Goal: Task Accomplishment & Management: Complete application form

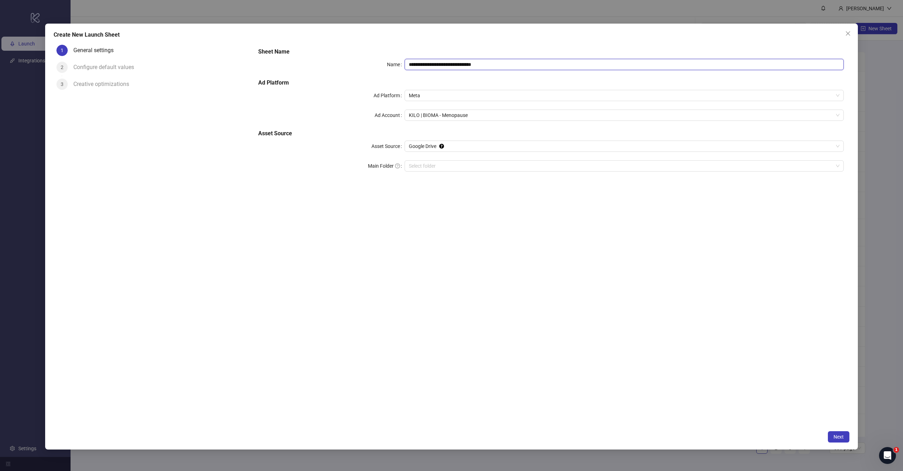
drag, startPoint x: 441, startPoint y: 64, endPoint x: 576, endPoint y: 63, distance: 135.1
click at [575, 64] on input "**********" at bounding box center [623, 64] width 439 height 11
type input "**********"
click at [569, 287] on div "**********" at bounding box center [550, 234] width 597 height 385
click at [840, 436] on span "Next" at bounding box center [838, 437] width 10 height 6
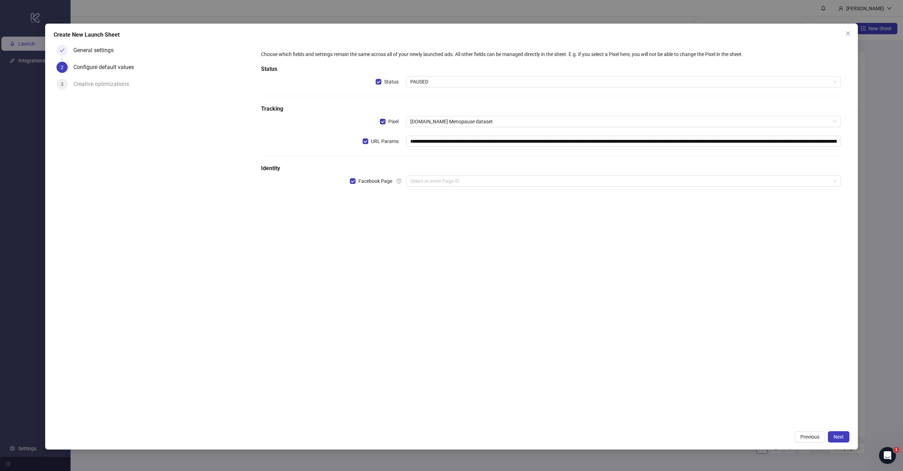
type input "**********"
click at [477, 181] on input "search" at bounding box center [620, 181] width 420 height 11
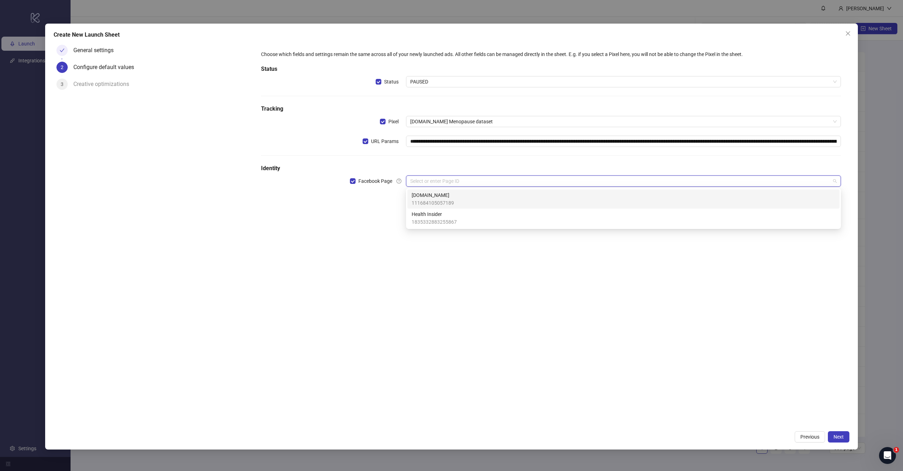
click at [445, 199] on span "[DOMAIN_NAME]" at bounding box center [433, 195] width 42 height 8
click at [440, 205] on input "search" at bounding box center [620, 201] width 420 height 11
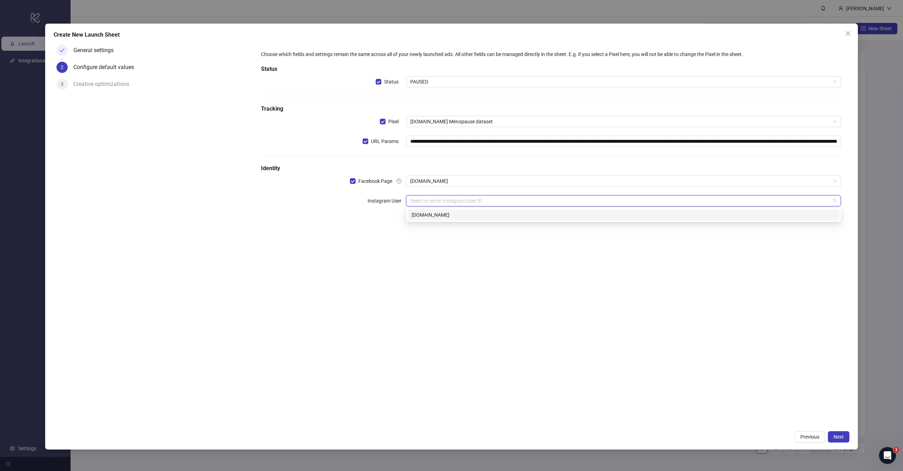
click at [439, 212] on div "[DOMAIN_NAME]" at bounding box center [624, 215] width 424 height 8
click at [457, 268] on div "**********" at bounding box center [550, 234] width 597 height 385
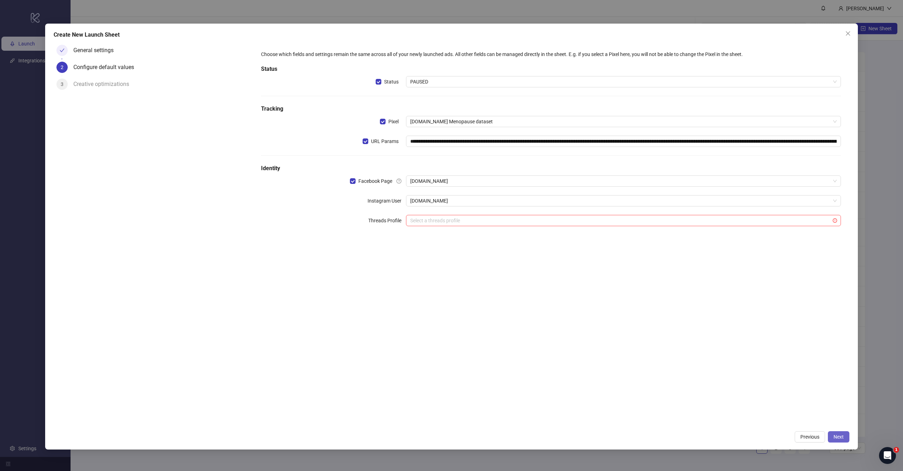
click at [839, 439] on span "Next" at bounding box center [838, 437] width 10 height 6
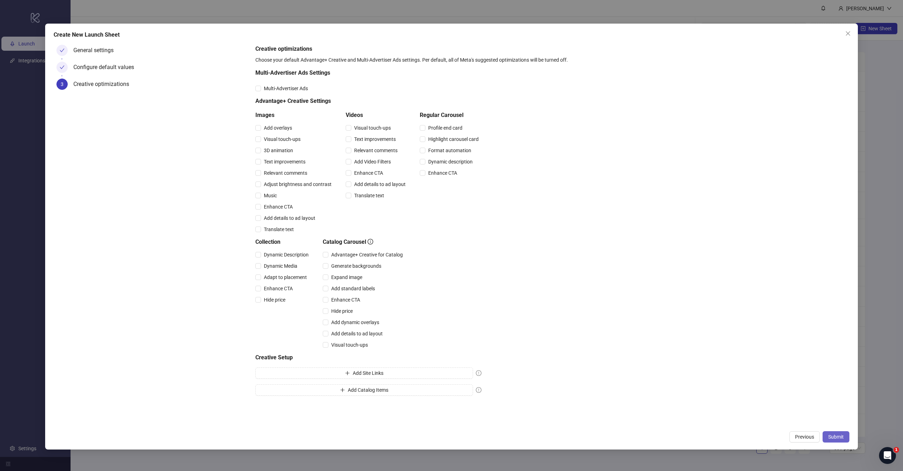
click at [834, 433] on button "Submit" at bounding box center [835, 437] width 27 height 11
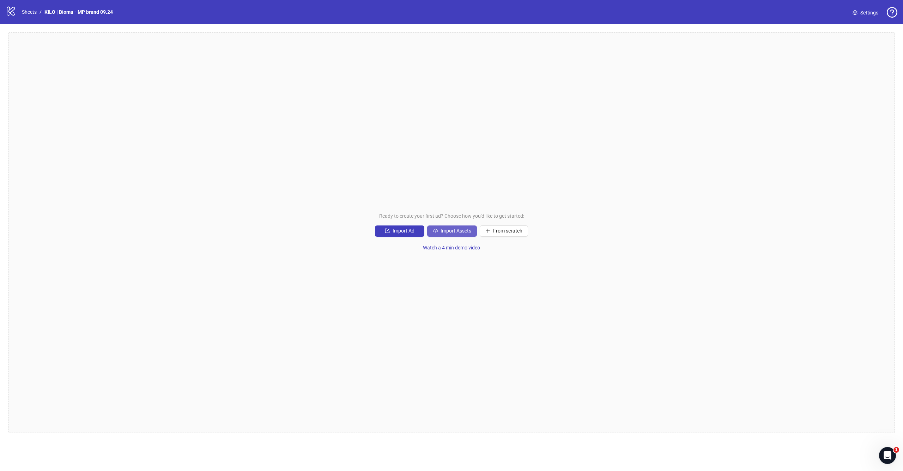
click at [462, 231] on span "Import Assets" at bounding box center [455, 231] width 31 height 6
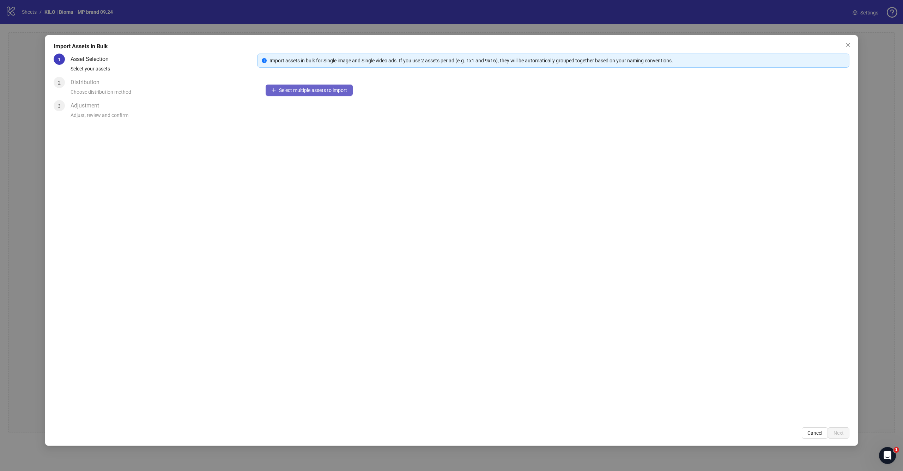
click at [332, 94] on button "Select multiple assets to import" at bounding box center [309, 90] width 87 height 11
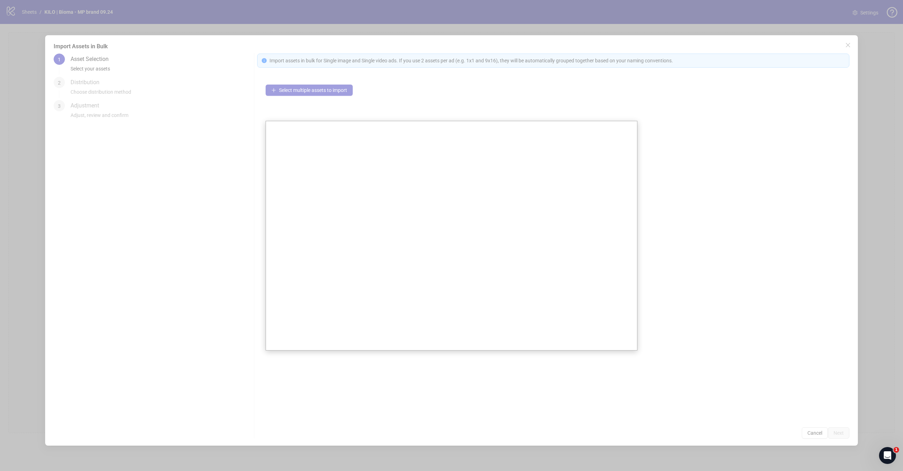
click at [64, 1] on div at bounding box center [451, 235] width 903 height 471
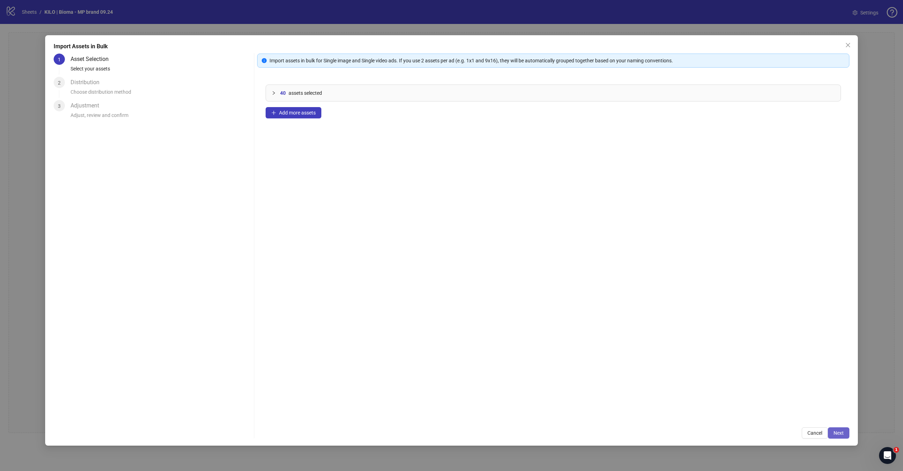
click at [842, 433] on span "Next" at bounding box center [838, 434] width 10 height 6
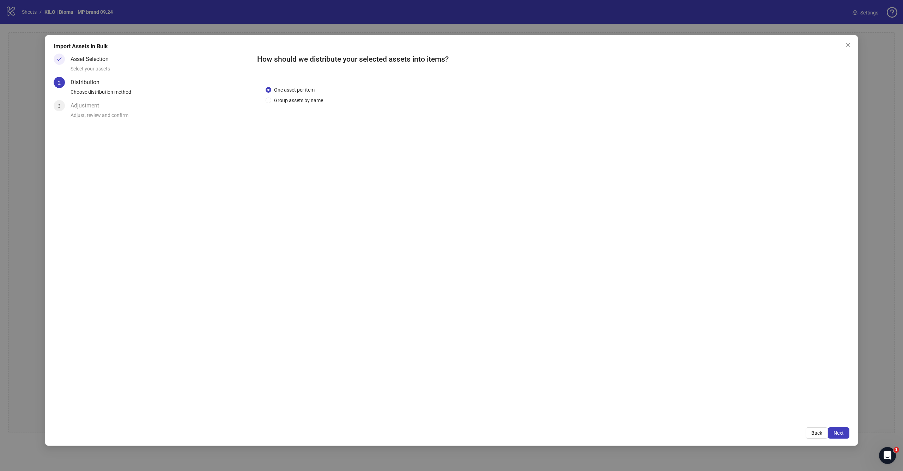
click at [842, 433] on span "Next" at bounding box center [838, 434] width 10 height 6
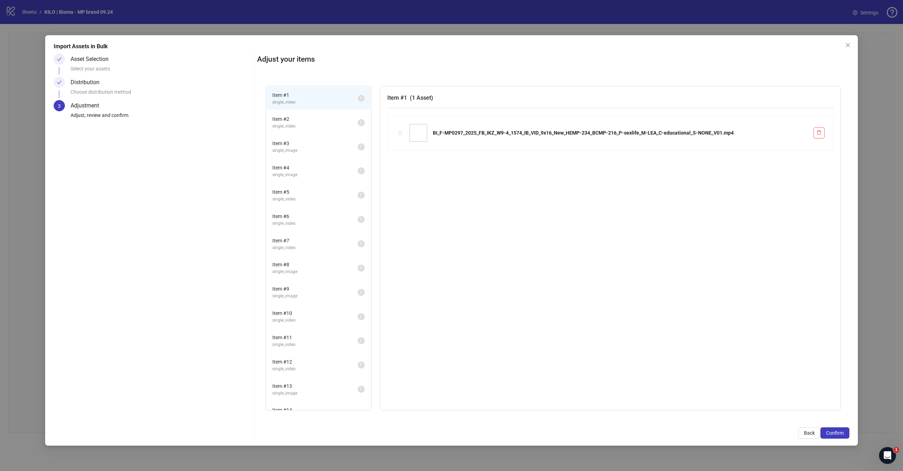
click at [842, 433] on span "Confirm" at bounding box center [835, 434] width 18 height 6
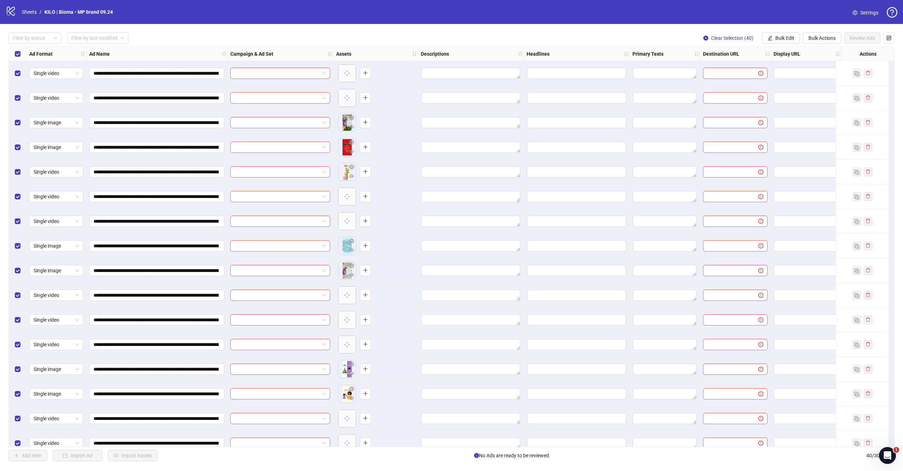
scroll to position [0, 13]
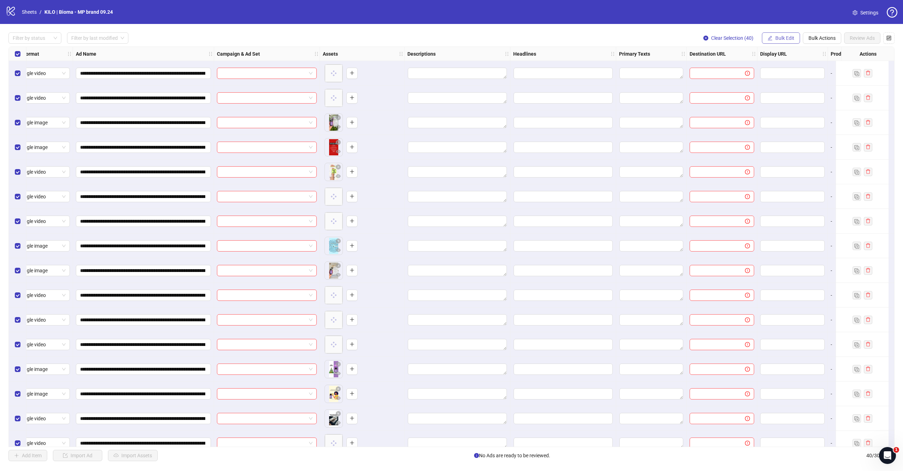
click at [786, 34] on button "Bulk Edit" at bounding box center [781, 37] width 38 height 11
click at [788, 121] on span "Destination URL" at bounding box center [788, 120] width 42 height 8
click at [751, 72] on input "text" at bounding box center [758, 69] width 127 height 8
paste input "**********"
type input "**********"
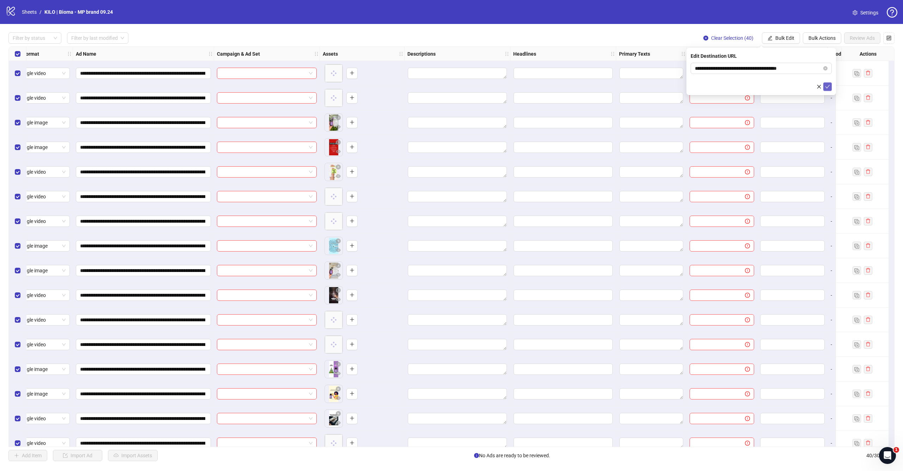
click at [827, 86] on icon "check" at bounding box center [827, 86] width 5 height 5
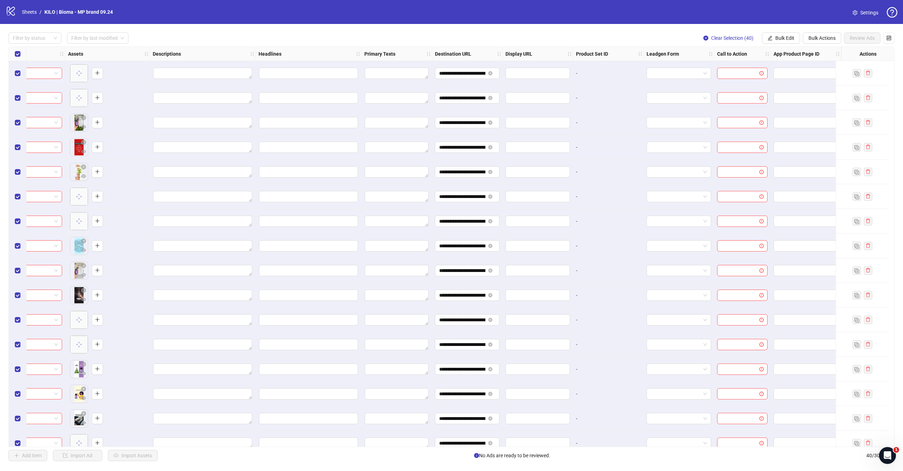
scroll to position [0, 274]
click at [782, 41] on button "Bulk Edit" at bounding box center [781, 37] width 38 height 11
click at [781, 108] on span "Primary Texts" at bounding box center [788, 109] width 42 height 8
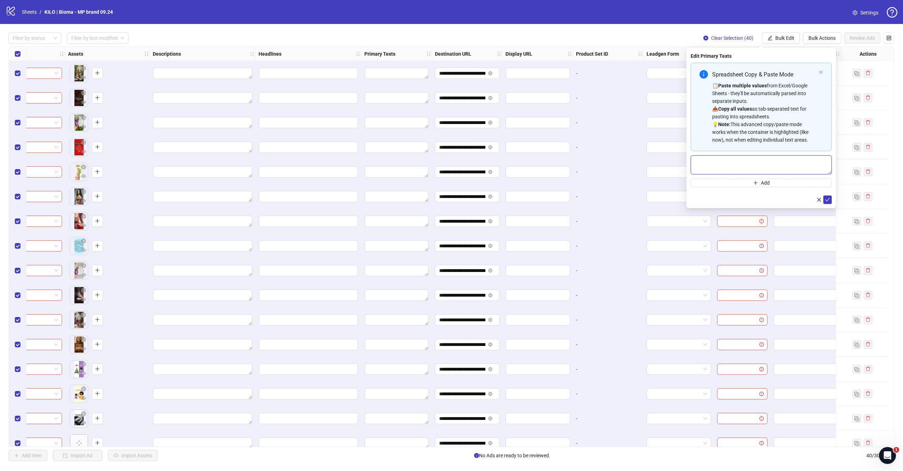
click at [732, 166] on textarea "Multi-text input container - paste or copy values" at bounding box center [760, 165] width 141 height 19
paste textarea "**********"
type textarea "**********"
click at [827, 200] on icon "check" at bounding box center [827, 199] width 5 height 5
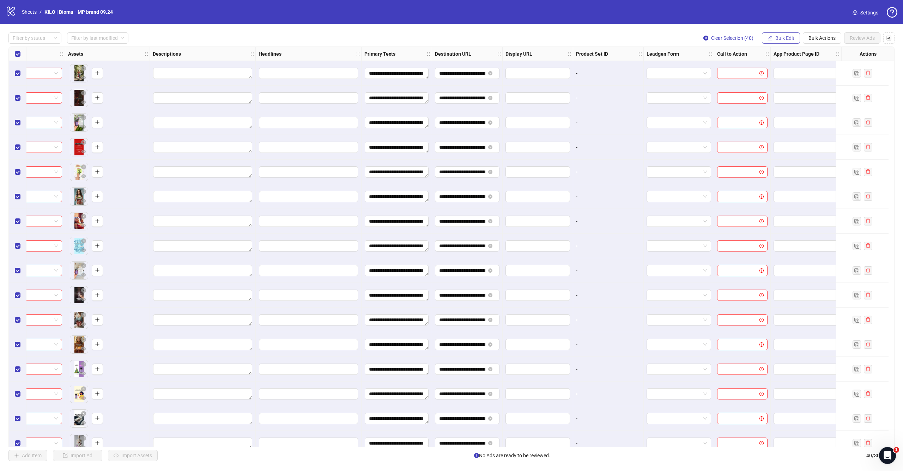
click at [776, 36] on span "Bulk Edit" at bounding box center [784, 38] width 19 height 6
click at [782, 96] on span "Headlines" at bounding box center [788, 97] width 42 height 8
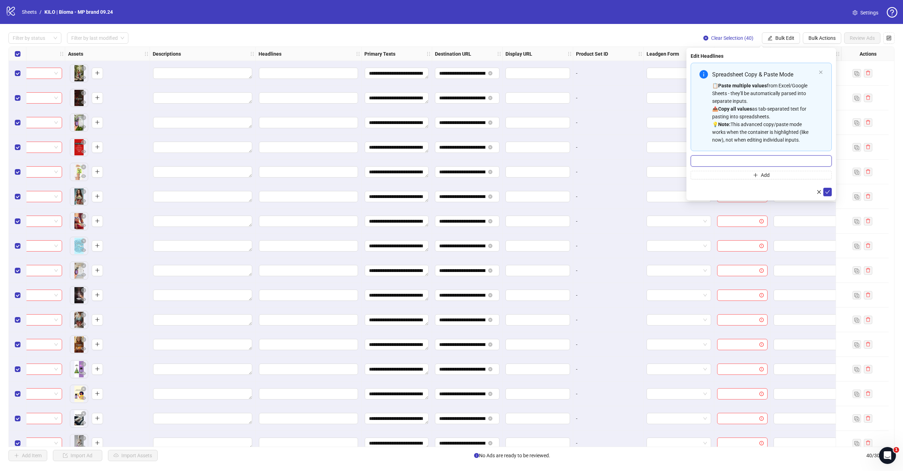
click at [733, 159] on input "Multi-input container - paste or copy values" at bounding box center [760, 161] width 141 height 11
paste input "**********"
type input "**********"
click at [826, 191] on icon "check" at bounding box center [827, 192] width 5 height 5
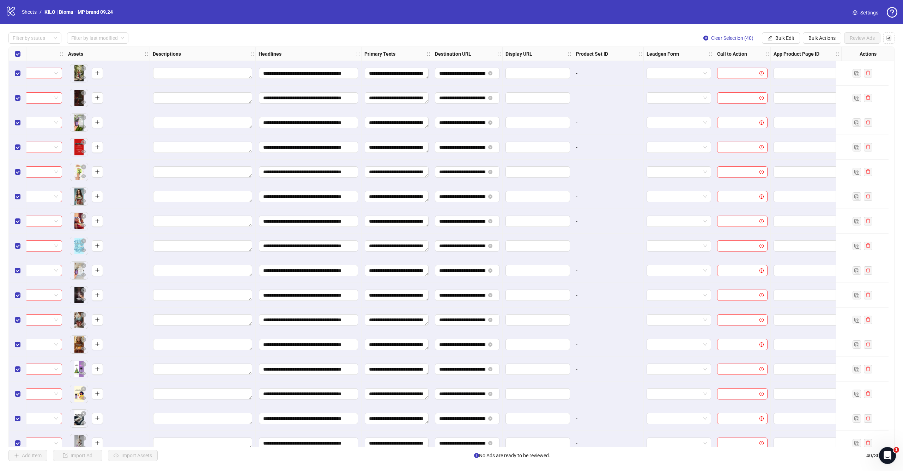
scroll to position [0, 0]
click at [786, 34] on button "Bulk Edit" at bounding box center [781, 37] width 38 height 11
click at [778, 151] on span "Call to Action" at bounding box center [788, 154] width 42 height 8
click at [727, 67] on input "search" at bounding box center [758, 68] width 126 height 11
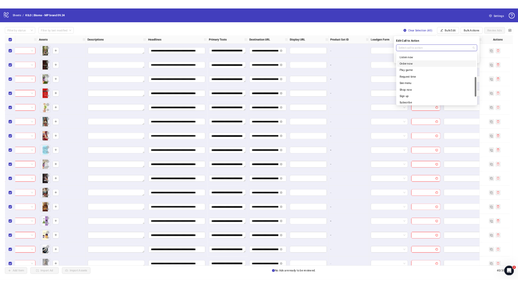
scroll to position [118, 0]
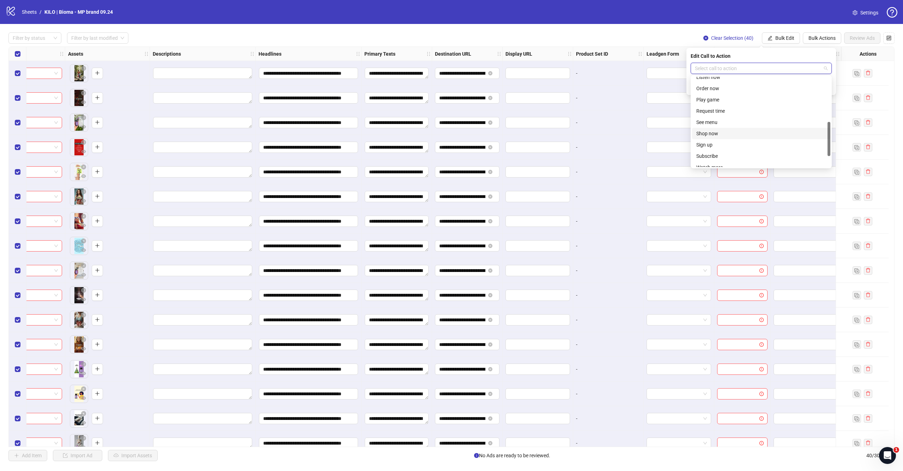
click at [722, 136] on div "Shop now" at bounding box center [761, 134] width 130 height 8
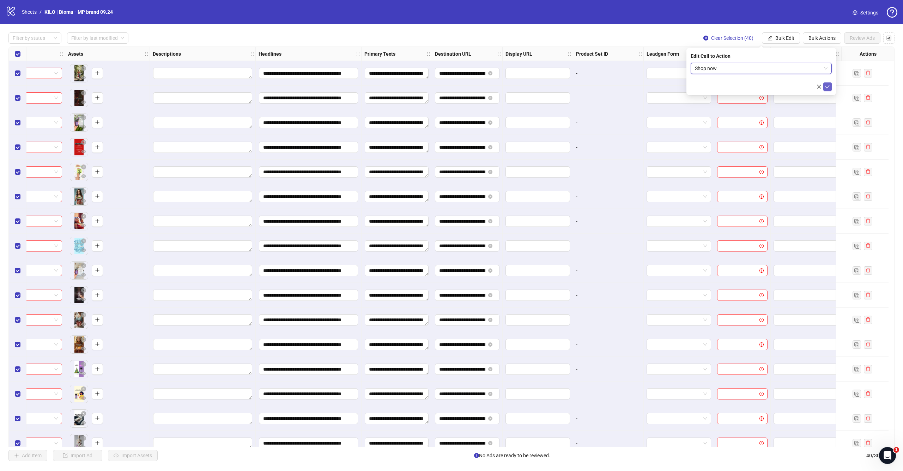
click at [828, 88] on icon "check" at bounding box center [827, 86] width 5 height 5
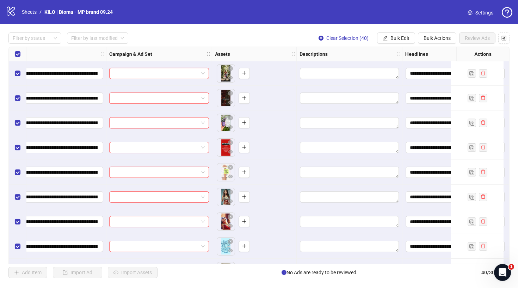
scroll to position [0, 121]
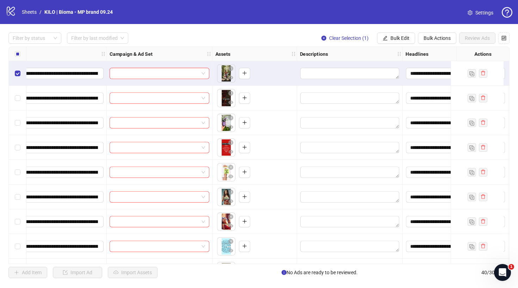
click at [17, 92] on div "Select row 2" at bounding box center [18, 98] width 18 height 25
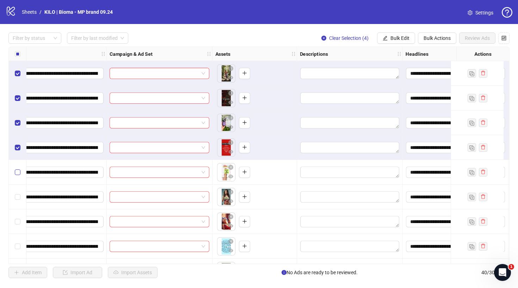
click at [17, 168] on label "Select row 5" at bounding box center [18, 172] width 6 height 8
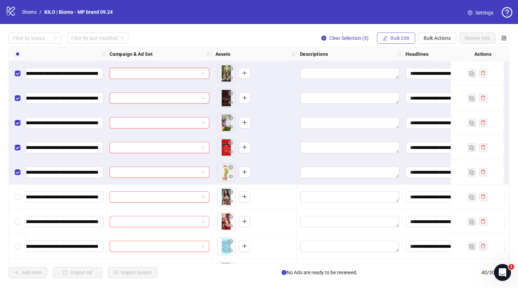
click at [390, 38] on button "Bulk Edit" at bounding box center [396, 37] width 38 height 11
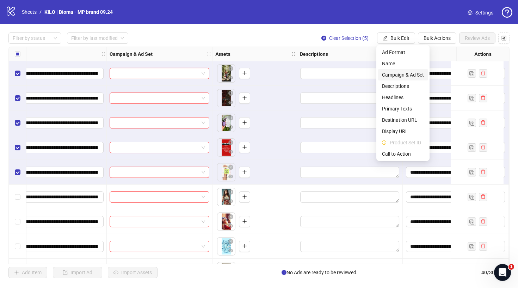
click at [387, 75] on span "Campaign & Ad Set" at bounding box center [403, 75] width 42 height 8
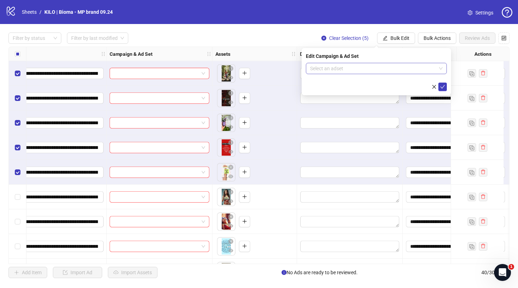
click at [378, 68] on input "search" at bounding box center [373, 68] width 126 height 11
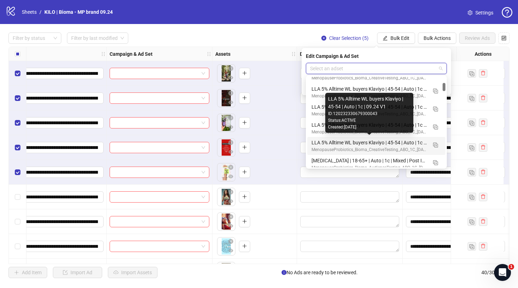
scroll to position [65, 0]
click at [325, 140] on div "LLA 5% Alltime WL buyers Klaviyo | 45-54 | Auto | 1c | 09.24 V1" at bounding box center [370, 142] width 116 height 8
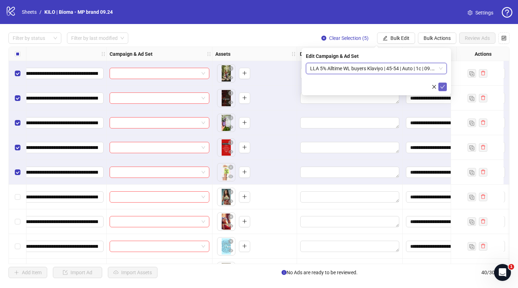
click at [443, 89] on icon "check" at bounding box center [442, 86] width 5 height 5
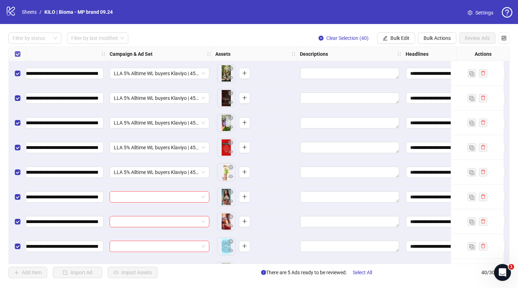
click at [17, 56] on span "Select all rows" at bounding box center [18, 54] width 6 height 6
click at [19, 54] on span "Select all rows" at bounding box center [18, 54] width 6 height 6
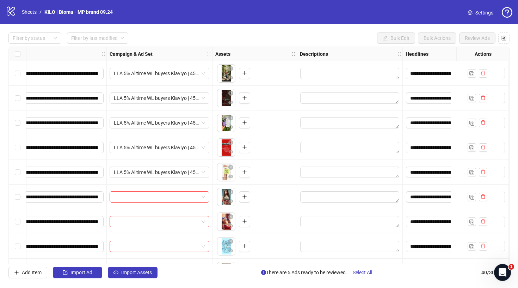
scroll to position [89, 121]
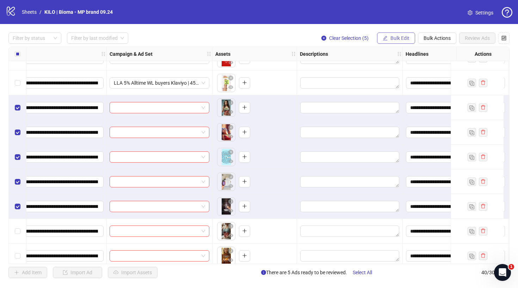
click at [409, 41] on span "Bulk Edit" at bounding box center [400, 38] width 19 height 6
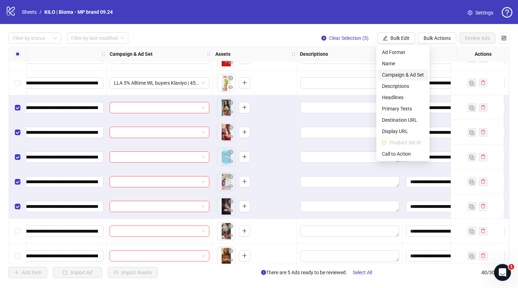
click at [406, 74] on span "Campaign & Ad Set" at bounding box center [403, 75] width 42 height 8
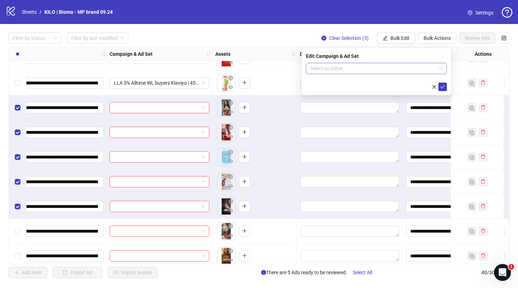
click at [372, 67] on input "search" at bounding box center [373, 68] width 126 height 11
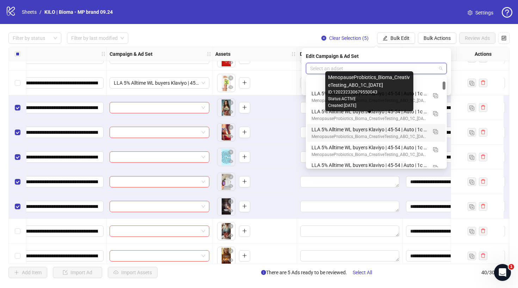
scroll to position [64, 0]
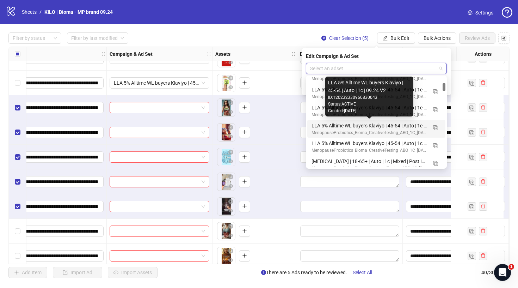
click at [349, 127] on div "LLA 5% Alltime WL buyers Klaviyo | 45-54 | Auto | 1c | 09.24 V2" at bounding box center [370, 126] width 116 height 8
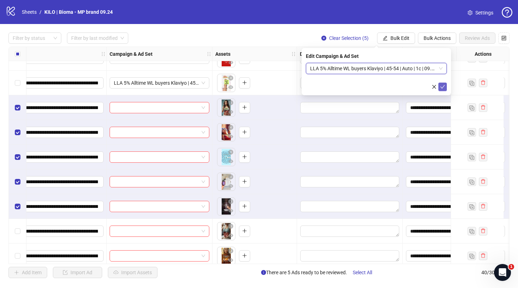
click at [444, 89] on span "submit" at bounding box center [442, 87] width 5 height 6
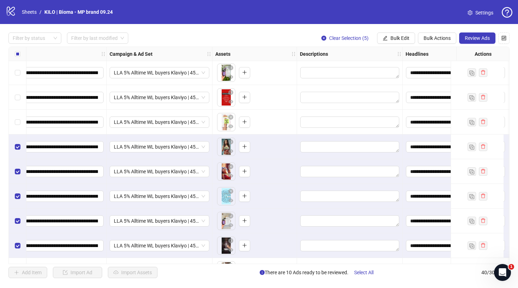
scroll to position [107, 121]
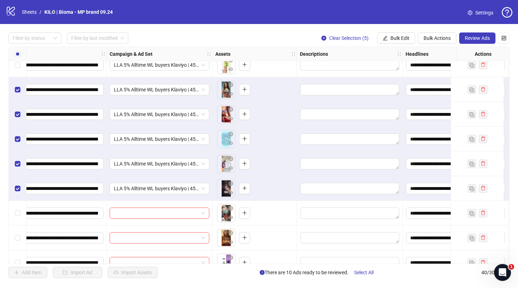
click at [16, 83] on div "Select row 6" at bounding box center [18, 89] width 18 height 25
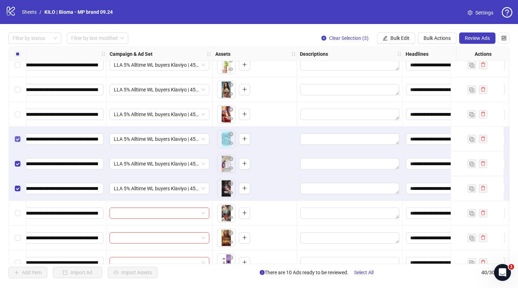
click at [19, 141] on span "Select row 8" at bounding box center [18, 139] width 6 height 6
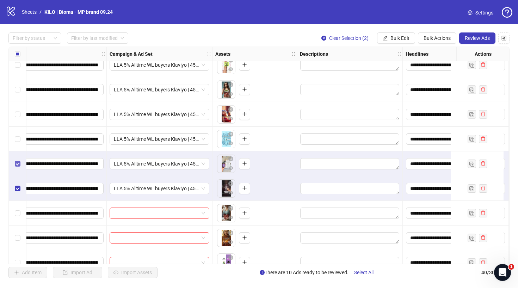
click at [19, 161] on span "Select row 9" at bounding box center [18, 164] width 6 height 6
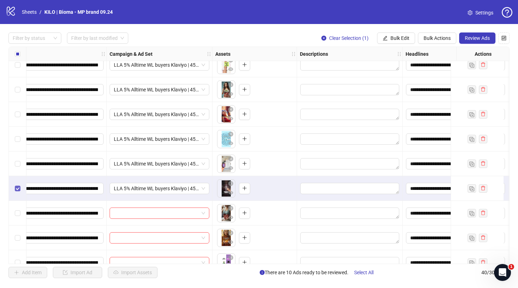
click at [19, 184] on label "Select row 10" at bounding box center [18, 188] width 6 height 8
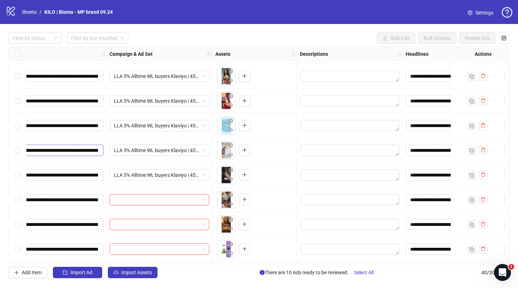
scroll to position [183, 121]
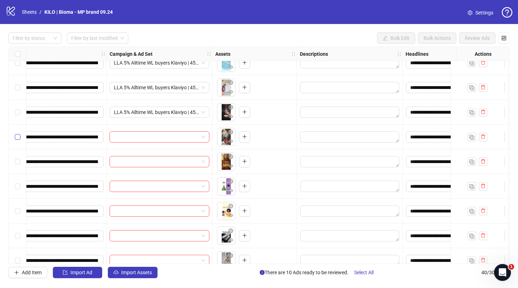
click at [15, 140] on label "Select row 11" at bounding box center [18, 137] width 6 height 8
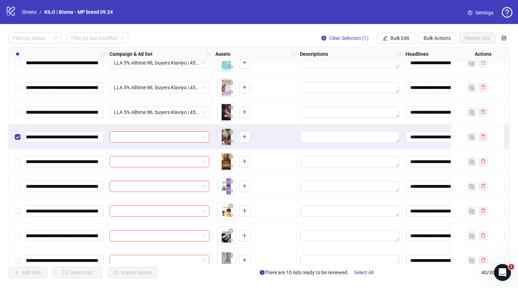
click at [14, 166] on div "Select row 12" at bounding box center [18, 161] width 18 height 25
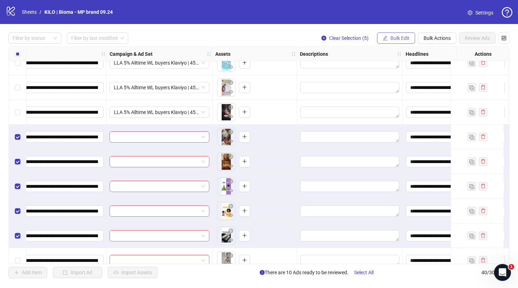
click at [397, 35] on button "Bulk Edit" at bounding box center [396, 37] width 38 height 11
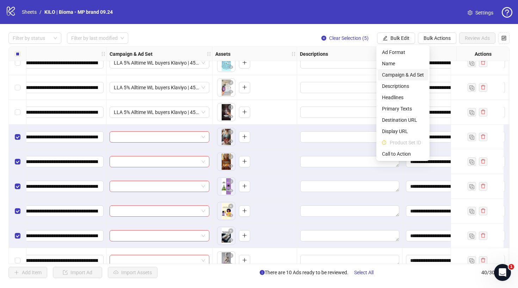
click at [395, 75] on span "Campaign & Ad Set" at bounding box center [403, 75] width 42 height 8
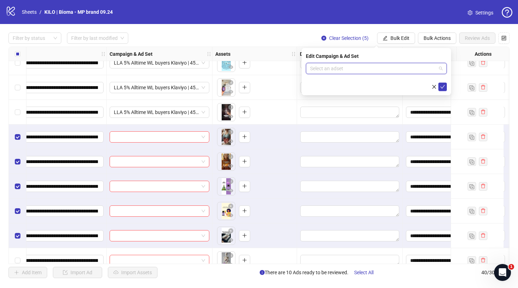
click at [358, 66] on input "search" at bounding box center [373, 68] width 126 height 11
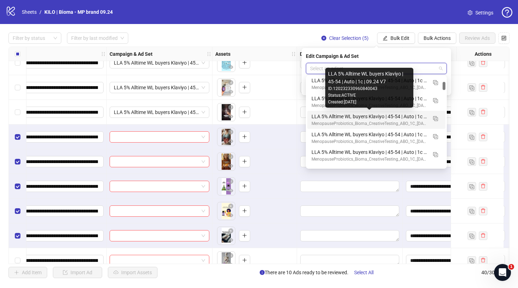
scroll to position [55, 0]
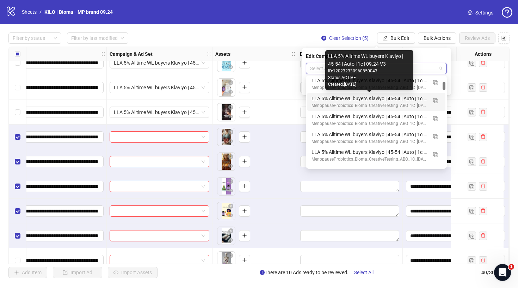
click at [317, 97] on div "LLA 5% Alltime WL buyers Klaviyo | 45-54 | Auto | 1c | 09.24 V3" at bounding box center [370, 99] width 116 height 8
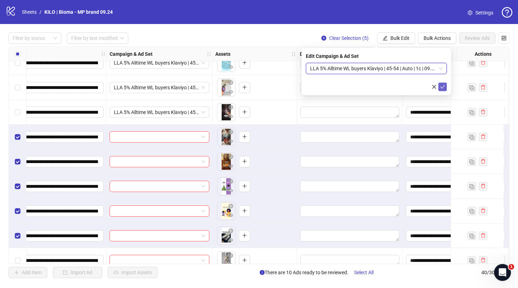
click at [443, 85] on icon "check" at bounding box center [442, 86] width 5 height 5
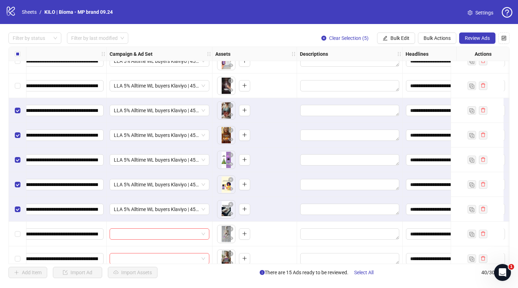
scroll to position [215, 120]
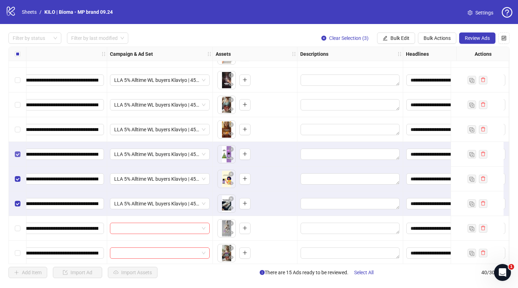
click at [18, 156] on span "Select row 13" at bounding box center [18, 154] width 6 height 6
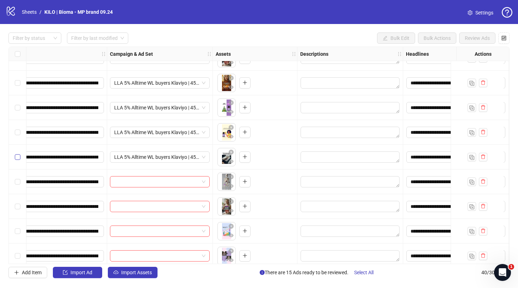
scroll to position [265, 120]
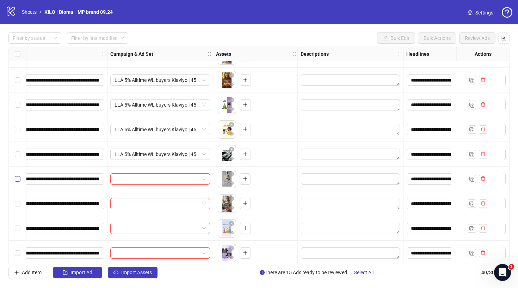
click at [20, 178] on span "Select row 16" at bounding box center [18, 179] width 6 height 6
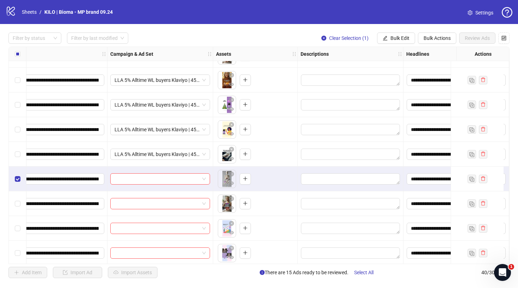
click at [20, 198] on div "Select row 17" at bounding box center [18, 203] width 18 height 25
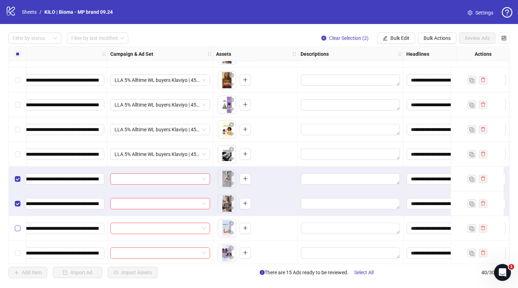
click at [19, 225] on span "Select row 18" at bounding box center [18, 228] width 6 height 6
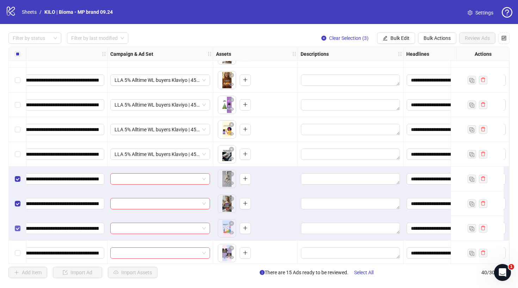
scroll to position [301, 120]
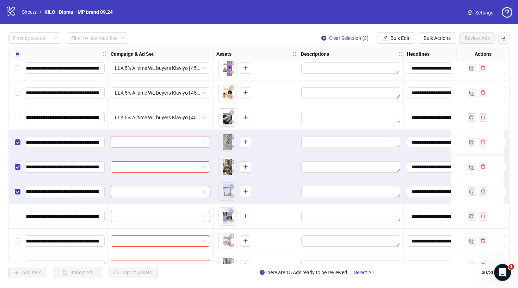
click at [19, 211] on div "Select row 19" at bounding box center [18, 216] width 18 height 25
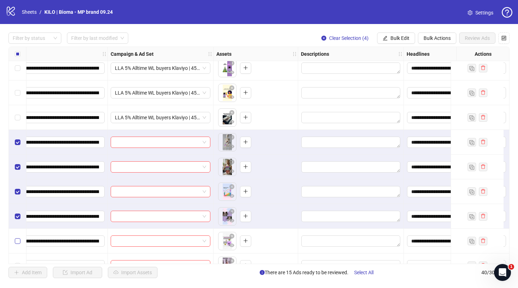
click at [19, 237] on label "Select row 20" at bounding box center [18, 241] width 6 height 8
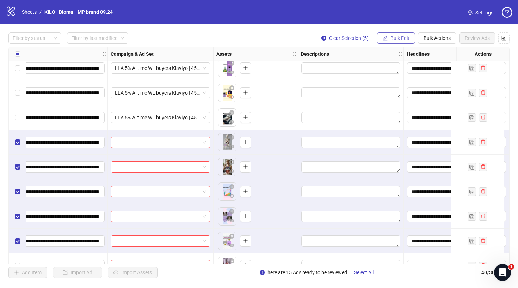
click at [398, 41] on span "Bulk Edit" at bounding box center [400, 38] width 19 height 6
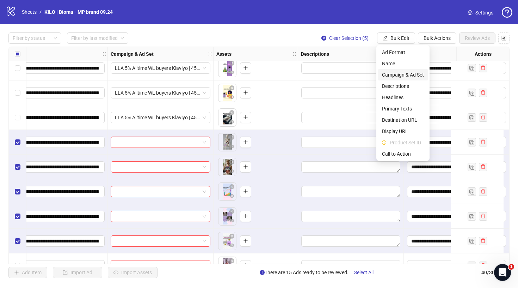
click at [388, 76] on span "Campaign & Ad Set" at bounding box center [403, 75] width 42 height 8
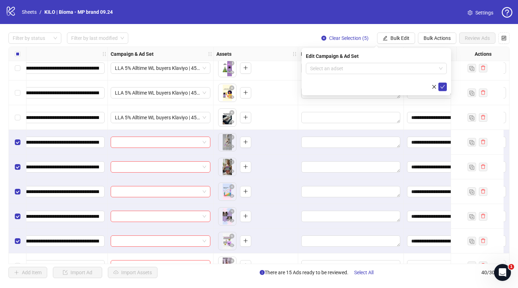
click at [390, 62] on div "Edit Campaign & Ad Set Select an adset" at bounding box center [377, 71] width 150 height 47
click at [384, 67] on input "search" at bounding box center [373, 68] width 126 height 11
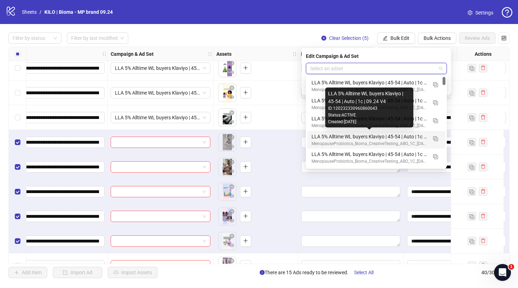
click at [362, 134] on div "LLA 5% Alltime WL buyers Klaviyo | 45-54 | Auto | 1c | 09.24 V4" at bounding box center [370, 137] width 116 height 8
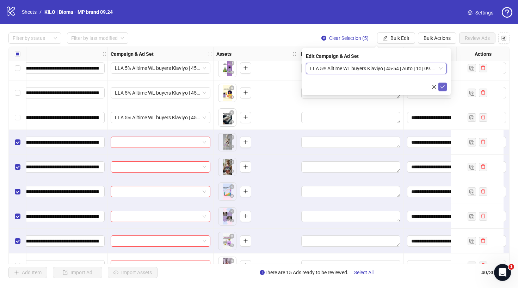
click at [444, 85] on icon "check" at bounding box center [442, 86] width 5 height 5
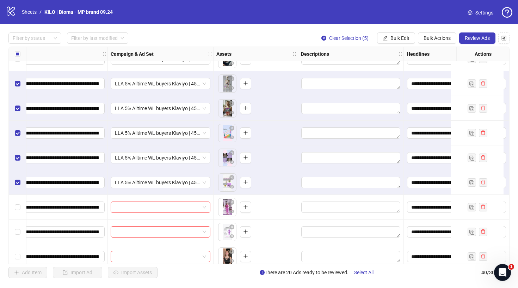
scroll to position [337, 120]
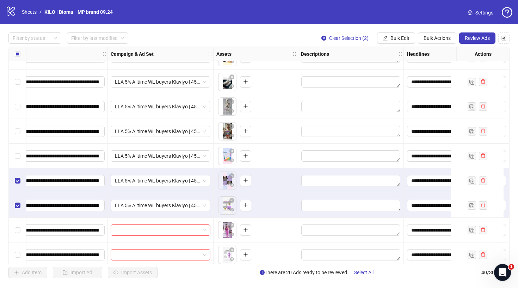
click at [16, 175] on div "Select row 19" at bounding box center [18, 180] width 18 height 25
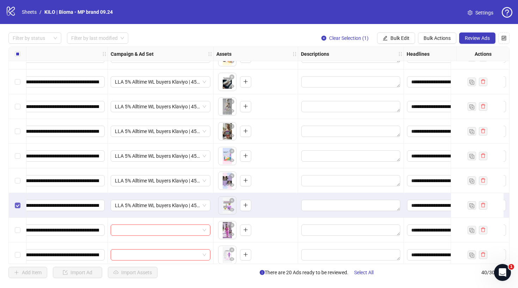
click at [15, 209] on label "Select row 20" at bounding box center [18, 205] width 6 height 8
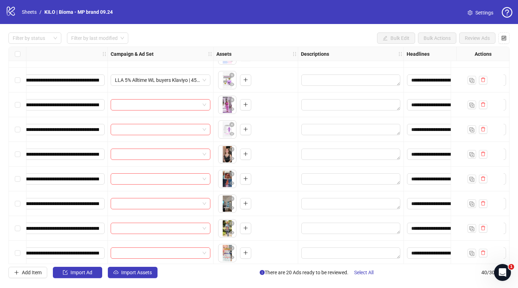
scroll to position [462, 120]
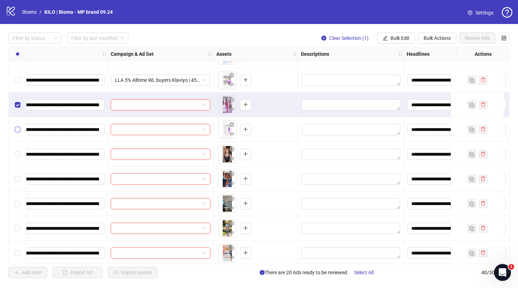
click at [18, 126] on label "Select row 22" at bounding box center [18, 130] width 6 height 8
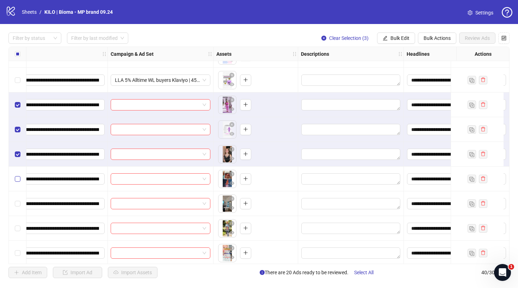
click at [17, 175] on label "Select row 24" at bounding box center [18, 179] width 6 height 8
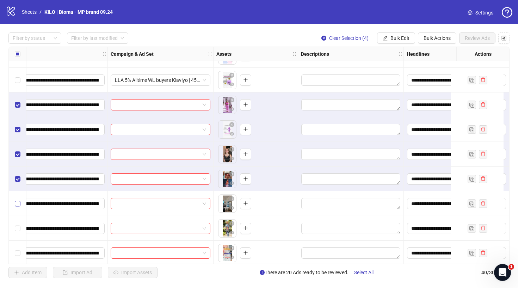
click at [17, 205] on span "Select row 25" at bounding box center [18, 204] width 6 height 6
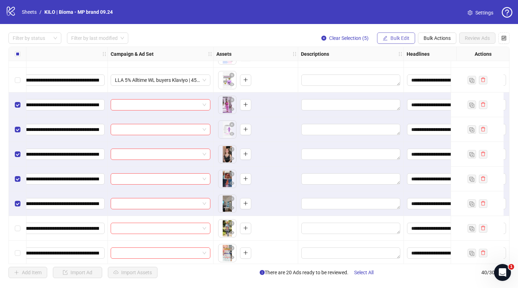
click at [404, 42] on button "Bulk Edit" at bounding box center [396, 37] width 38 height 11
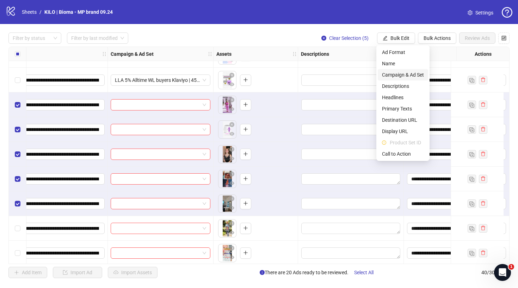
click at [402, 78] on span "Campaign & Ad Set" at bounding box center [403, 75] width 42 height 8
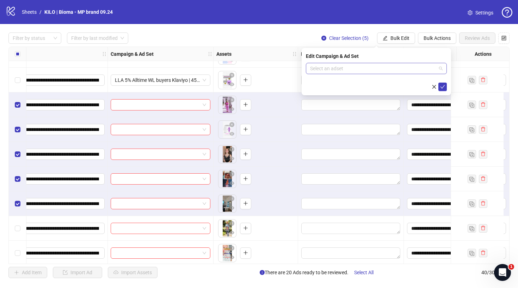
click at [385, 71] on input "search" at bounding box center [373, 68] width 126 height 11
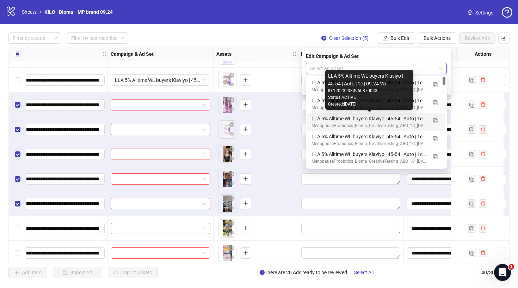
click at [355, 116] on div "LLA 5% Alltime WL buyers Klaviyo | 45-54 | Auto | 1c | 09.24 V5" at bounding box center [370, 119] width 116 height 8
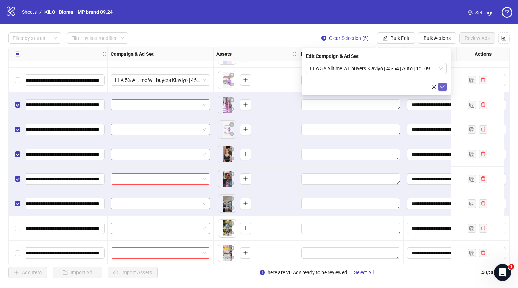
click at [443, 87] on icon "check" at bounding box center [443, 87] width 5 height 4
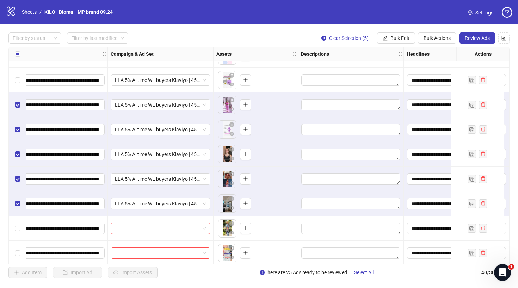
click at [13, 108] on div "Select row 21" at bounding box center [18, 104] width 18 height 25
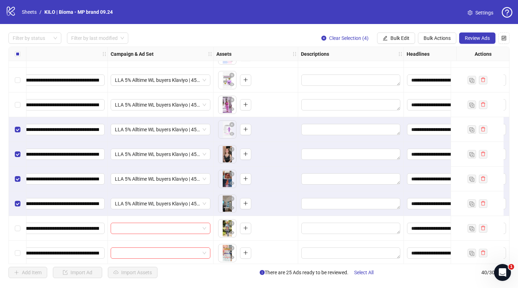
click at [13, 127] on div "Select row 22" at bounding box center [18, 129] width 18 height 25
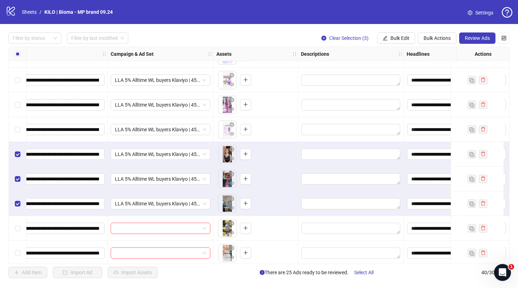
click at [14, 148] on div "Select row 23" at bounding box center [18, 154] width 18 height 25
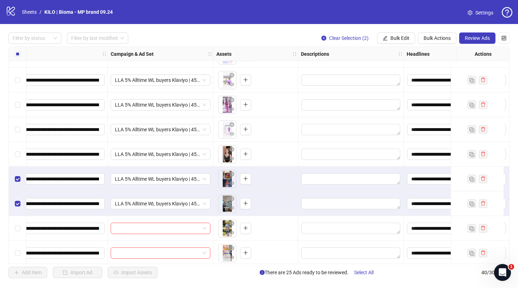
click at [14, 175] on div "Select row 24" at bounding box center [18, 178] width 18 height 25
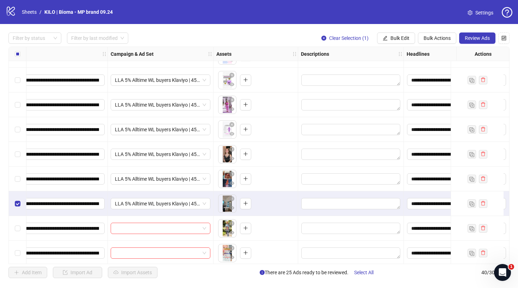
click at [14, 206] on div "Select row 25" at bounding box center [18, 203] width 18 height 25
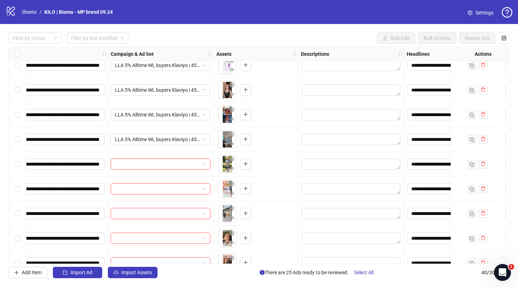
scroll to position [528, 120]
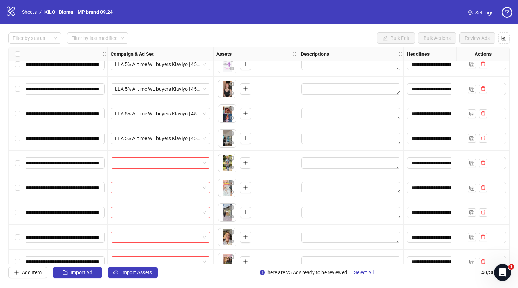
click at [20, 166] on div "Select row 26" at bounding box center [18, 163] width 18 height 25
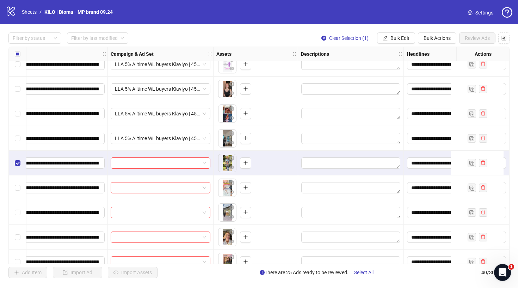
click at [20, 188] on div "Select row 27" at bounding box center [18, 187] width 18 height 25
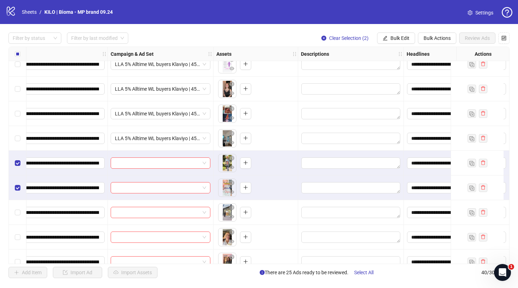
click at [20, 206] on div "Select row 28" at bounding box center [18, 212] width 18 height 25
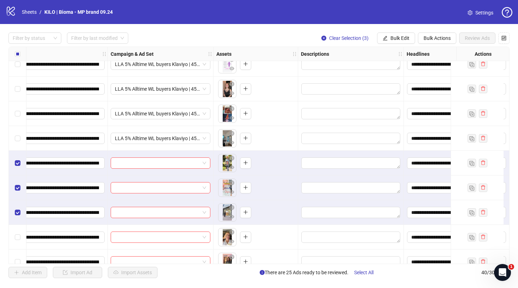
scroll to position [567, 120]
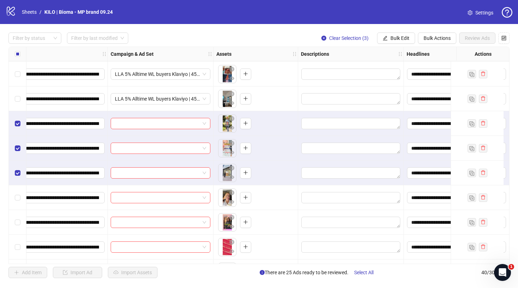
click at [23, 198] on div "Select row 29" at bounding box center [18, 197] width 18 height 25
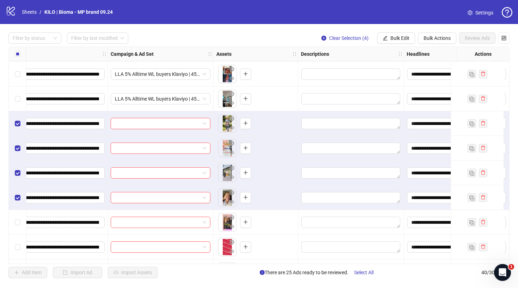
click at [19, 217] on div "Select row 30" at bounding box center [18, 222] width 18 height 25
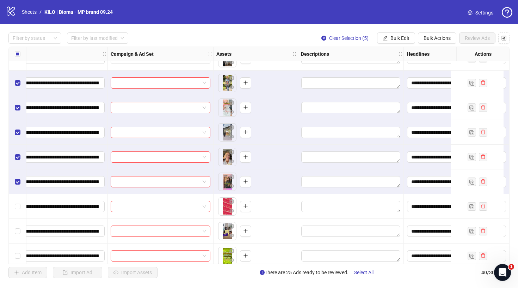
scroll to position [576, 120]
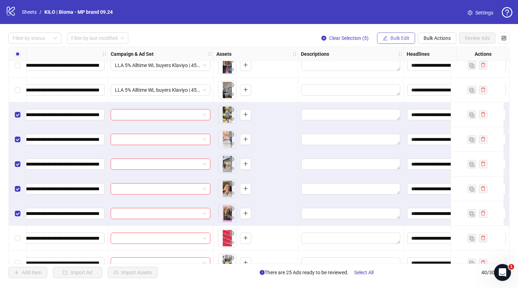
click at [402, 37] on span "Bulk Edit" at bounding box center [400, 38] width 19 height 6
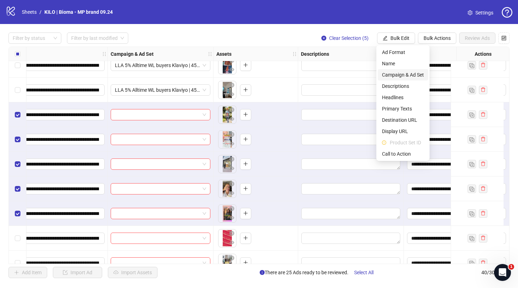
click at [391, 71] on span "Campaign & Ad Set" at bounding box center [403, 75] width 42 height 8
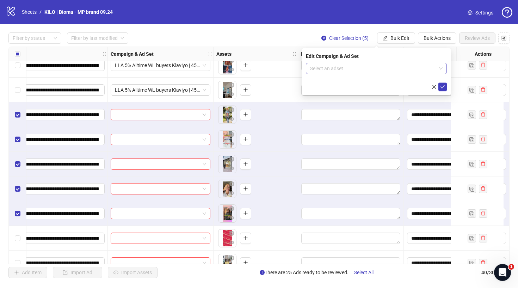
click at [359, 71] on input "search" at bounding box center [373, 68] width 126 height 11
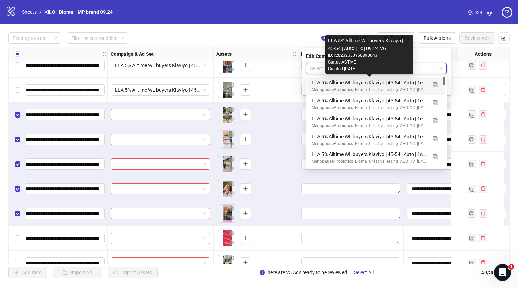
click at [322, 83] on div "LLA 5% Alltime WL buyers Klaviyo | 45-54 | Auto | 1c | 09.24 V6" at bounding box center [370, 83] width 116 height 8
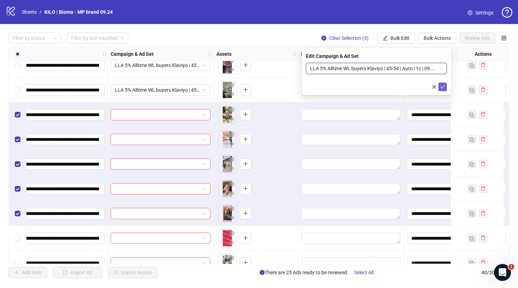
click at [446, 89] on button "submit" at bounding box center [443, 87] width 8 height 8
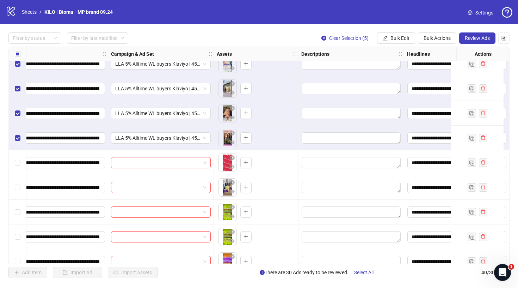
scroll to position [625, 119]
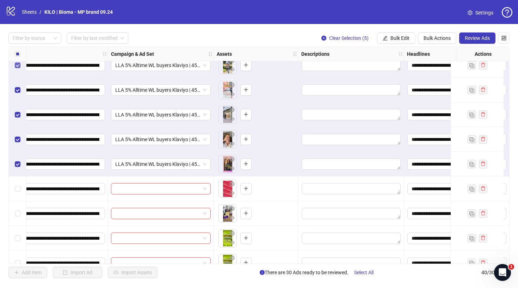
click at [20, 67] on span "Select row 26" at bounding box center [18, 65] width 6 height 6
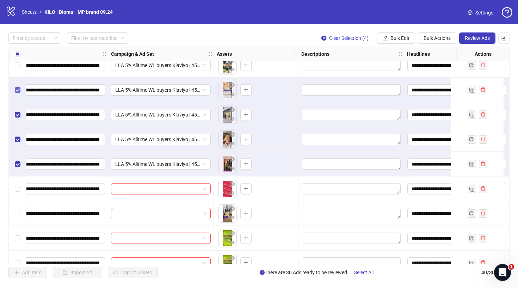
click at [17, 86] on label "Select row 27" at bounding box center [18, 90] width 6 height 8
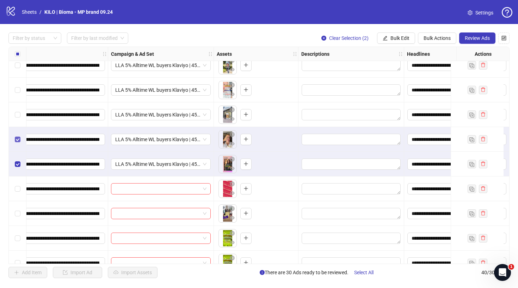
click at [17, 135] on label "Select row 29" at bounding box center [18, 139] width 6 height 8
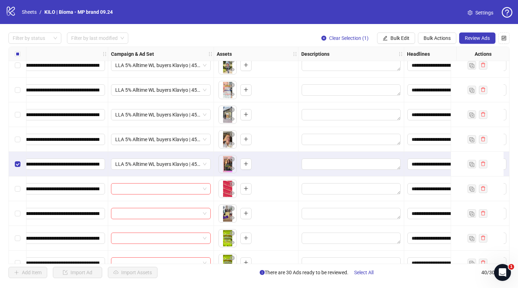
click at [17, 157] on div "Select row 30" at bounding box center [18, 164] width 18 height 25
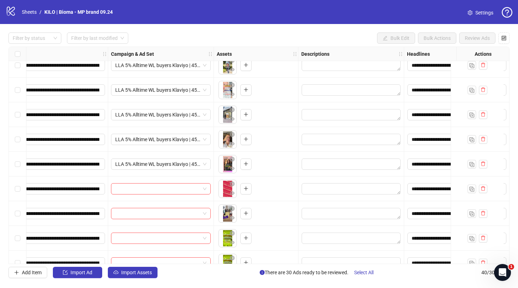
scroll to position [661, 119]
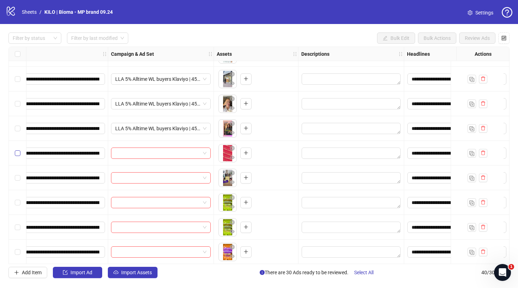
click at [19, 153] on span "Select row 31" at bounding box center [18, 153] width 6 height 6
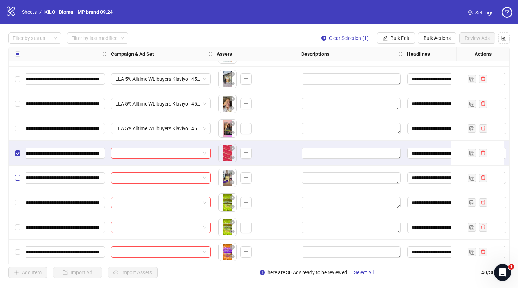
click at [19, 179] on span "Select row 32" at bounding box center [18, 178] width 6 height 6
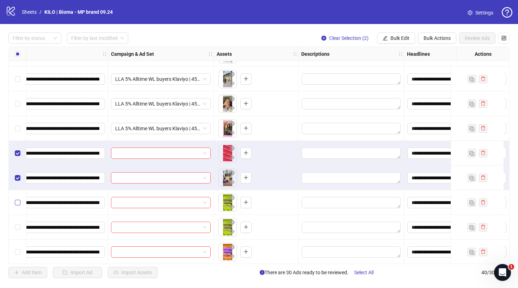
click at [19, 201] on span "Select row 33" at bounding box center [18, 203] width 6 height 6
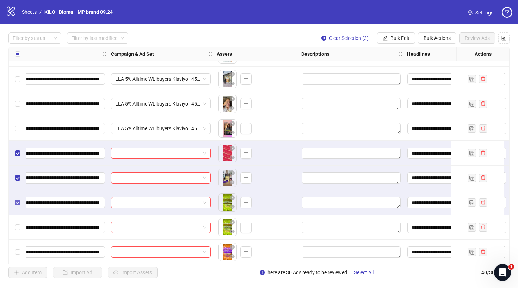
scroll to position [696, 119]
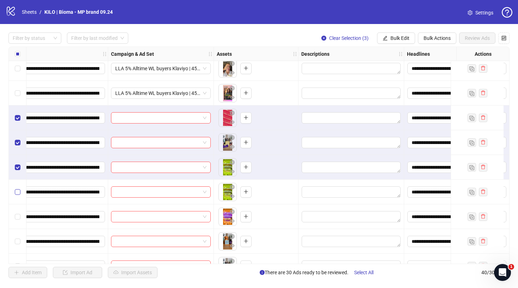
click at [19, 191] on span "Select row 34" at bounding box center [18, 192] width 6 height 6
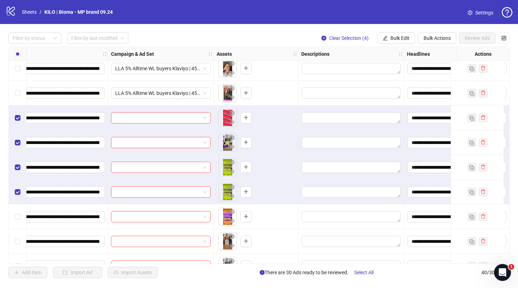
click at [19, 222] on div "Select row 35" at bounding box center [18, 216] width 18 height 25
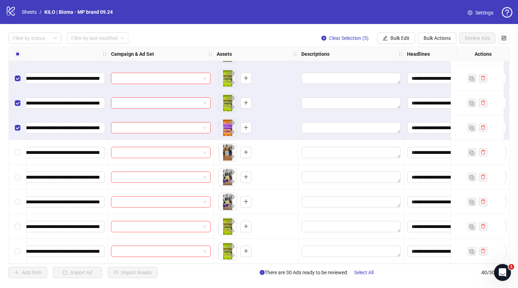
scroll to position [788, 119]
click at [387, 37] on icon "edit" at bounding box center [385, 38] width 5 height 5
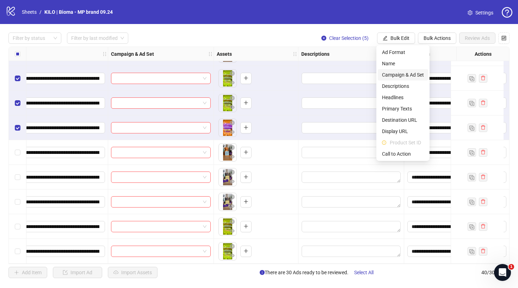
click at [394, 75] on span "Campaign & Ad Set" at bounding box center [403, 75] width 42 height 8
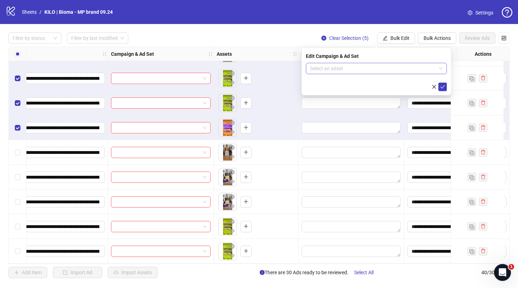
click at [358, 69] on input "search" at bounding box center [373, 68] width 126 height 11
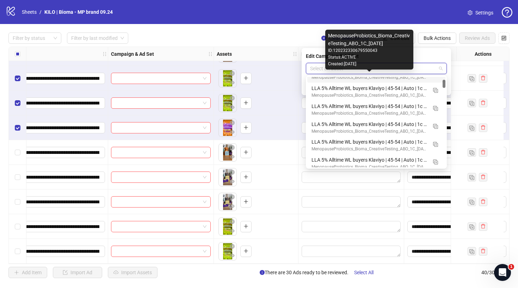
scroll to position [31, 0]
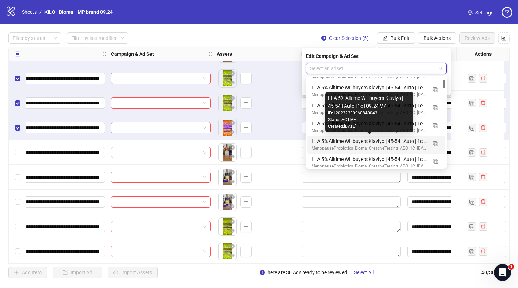
click at [320, 142] on div "LLA 5% Alltime WL buyers Klaviyo | 45-54 | Auto | 1c | 09.24 V7" at bounding box center [370, 141] width 116 height 8
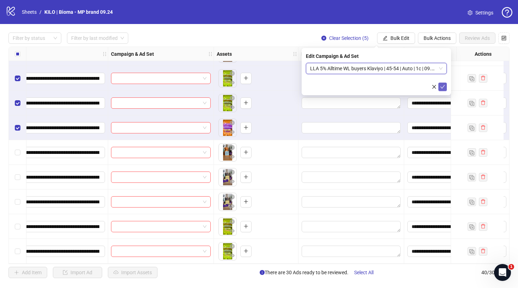
click at [440, 86] on button "submit" at bounding box center [443, 87] width 8 height 8
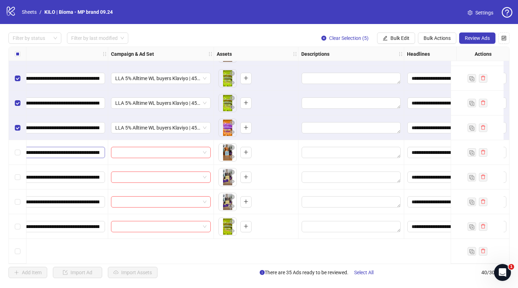
scroll to position [733, 119]
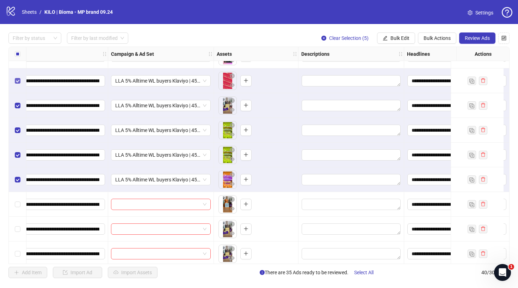
click at [19, 80] on span "Select row 31" at bounding box center [18, 81] width 6 height 6
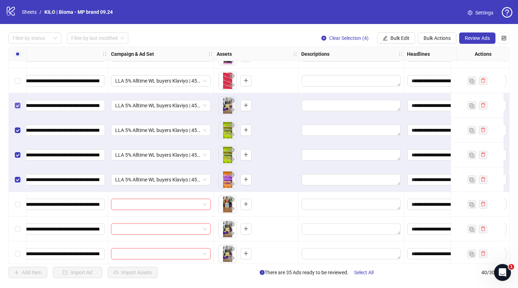
click at [19, 106] on span "Select row 32" at bounding box center [18, 106] width 6 height 6
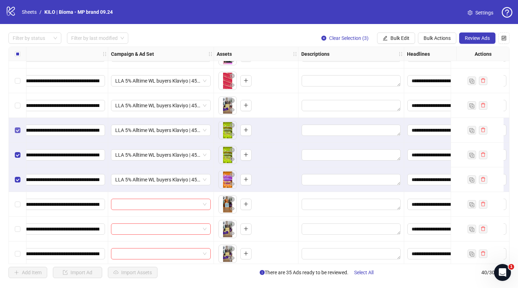
click at [19, 132] on span "Select row 33" at bounding box center [18, 130] width 6 height 6
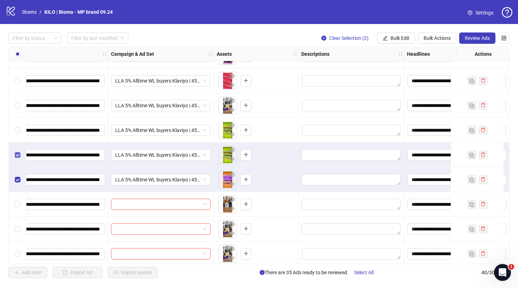
click at [19, 152] on span "Select row 34" at bounding box center [18, 155] width 6 height 6
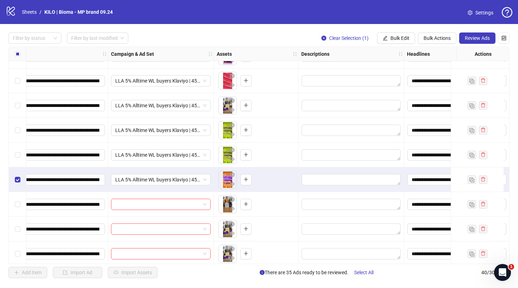
click at [19, 169] on div "Select row 35" at bounding box center [18, 179] width 18 height 25
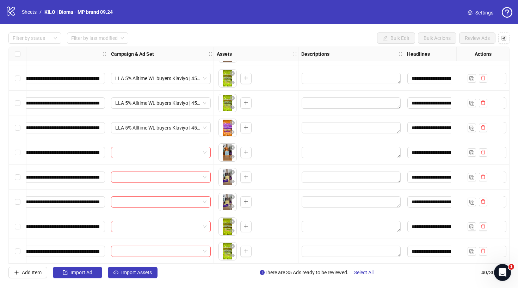
scroll to position [788, 119]
click at [19, 152] on label "Select row 36" at bounding box center [18, 152] width 6 height 8
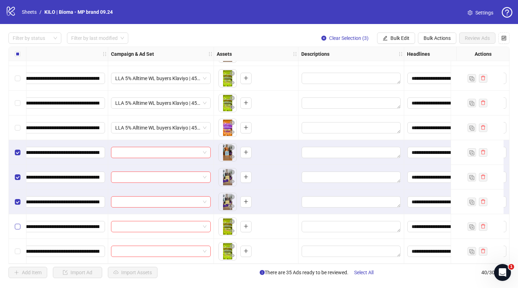
click at [17, 219] on div "Select row 39" at bounding box center [18, 226] width 18 height 25
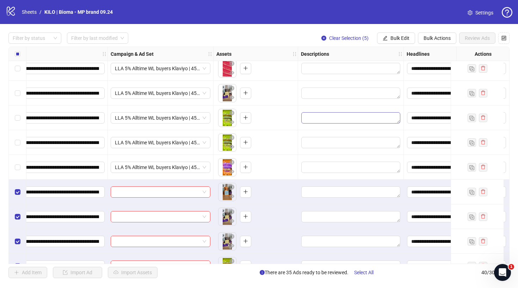
scroll to position [784, 120]
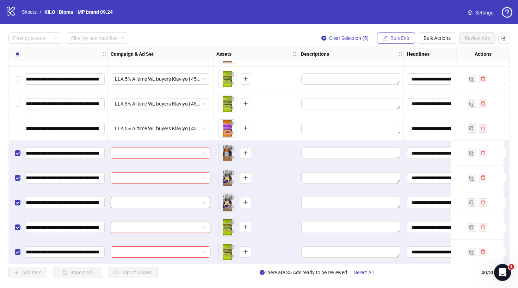
click at [403, 38] on span "Bulk Edit" at bounding box center [400, 38] width 19 height 6
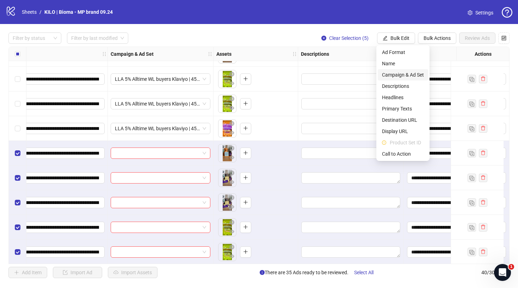
click at [402, 73] on span "Campaign & Ad Set" at bounding box center [403, 75] width 42 height 8
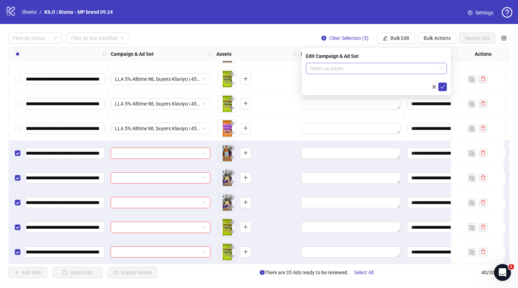
click at [349, 71] on input "search" at bounding box center [373, 68] width 126 height 11
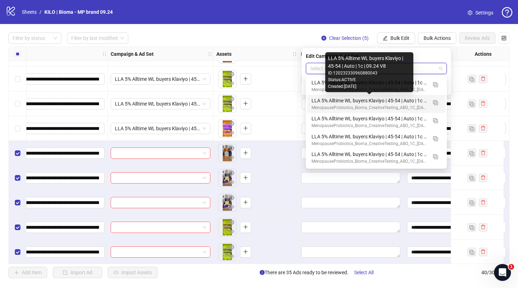
click at [321, 103] on div "LLA 5% Alltime WL buyers Klaviyo | 45-54 | Auto | 1c | 09.24 V8" at bounding box center [370, 101] width 116 height 8
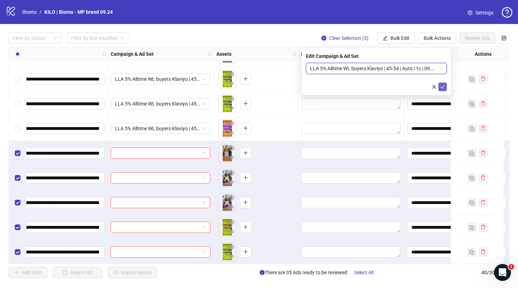
click at [443, 85] on icon "check" at bounding box center [442, 86] width 5 height 5
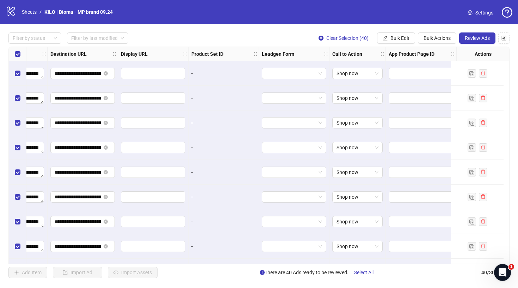
scroll to position [0, 658]
click at [477, 39] on span "Review Ads" at bounding box center [477, 38] width 25 height 6
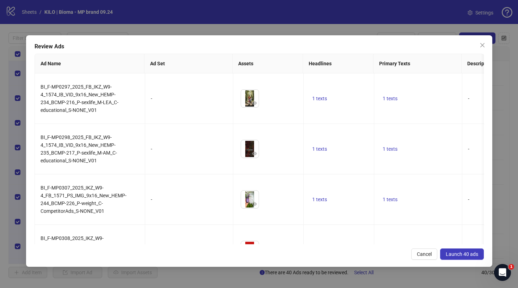
click at [469, 254] on span "Launch 40 ads" at bounding box center [462, 254] width 32 height 6
